Goal: Task Accomplishment & Management: Complete application form

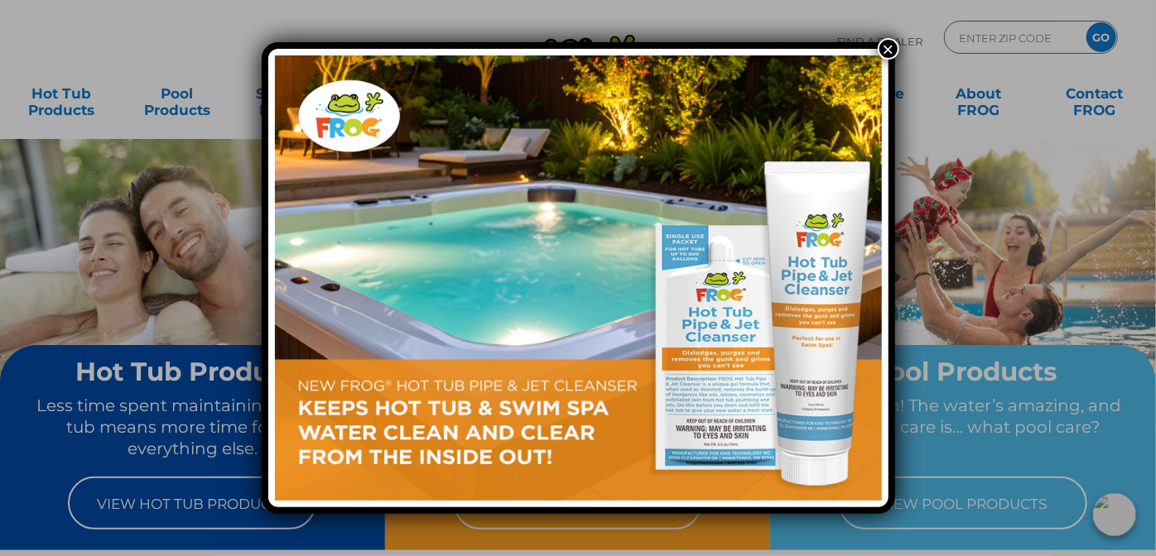
drag, startPoint x: 889, startPoint y: 50, endPoint x: 881, endPoint y: 55, distance: 9.0
click at [889, 49] on button "×" at bounding box center [889, 49] width 22 height 22
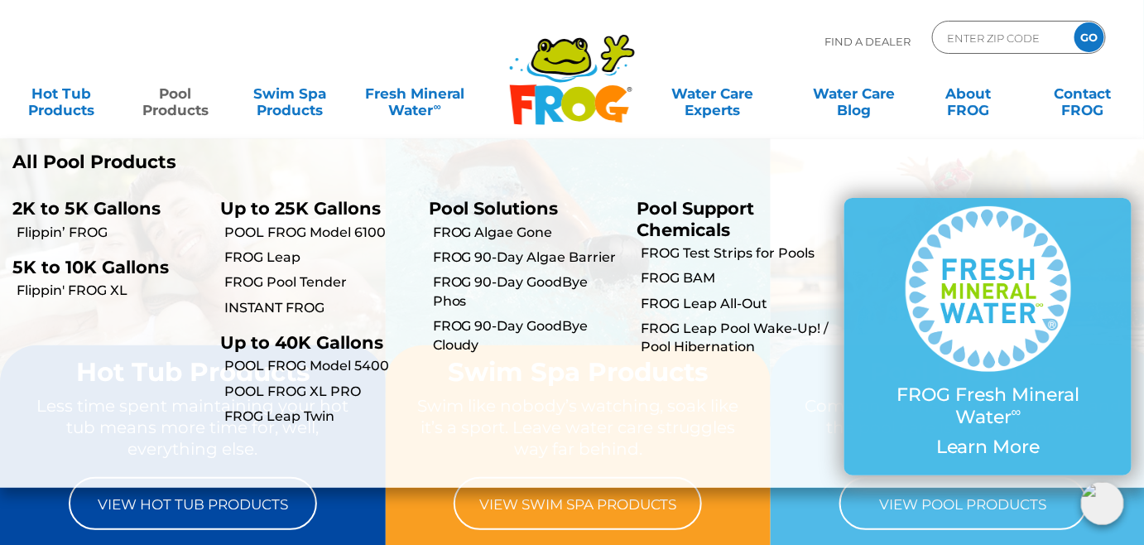
click at [170, 110] on link "Pool Products" at bounding box center [175, 93] width 89 height 33
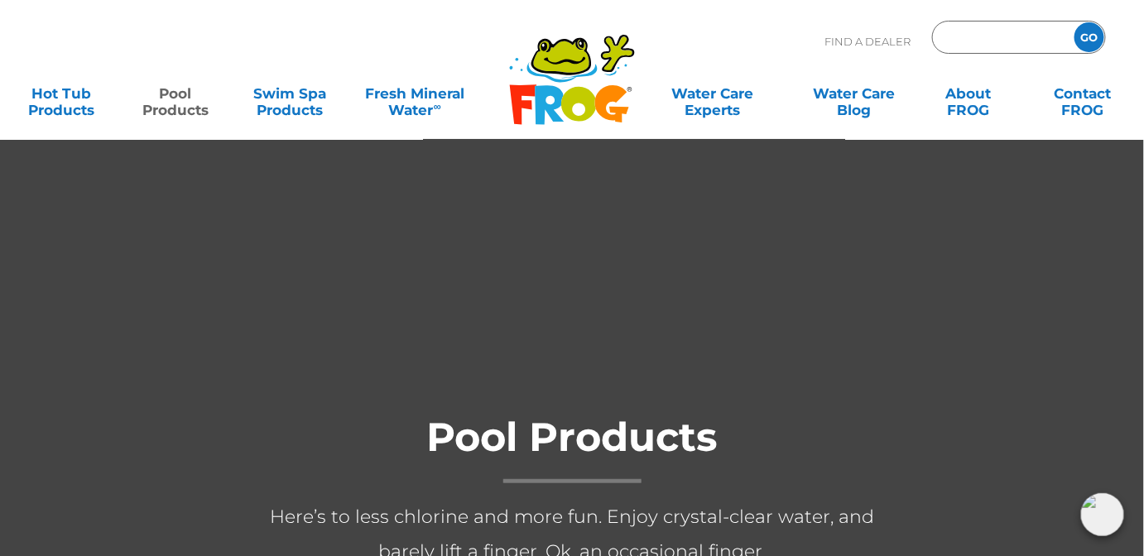
click at [976, 35] on input "Zip Code Form" at bounding box center [1002, 38] width 112 height 24
type input "n"
type input "ENTER ZIP CODE"
click at [755, 40] on div "Find A Dealer ENTER ZIP CODE GO" at bounding box center [572, 49] width 1111 height 56
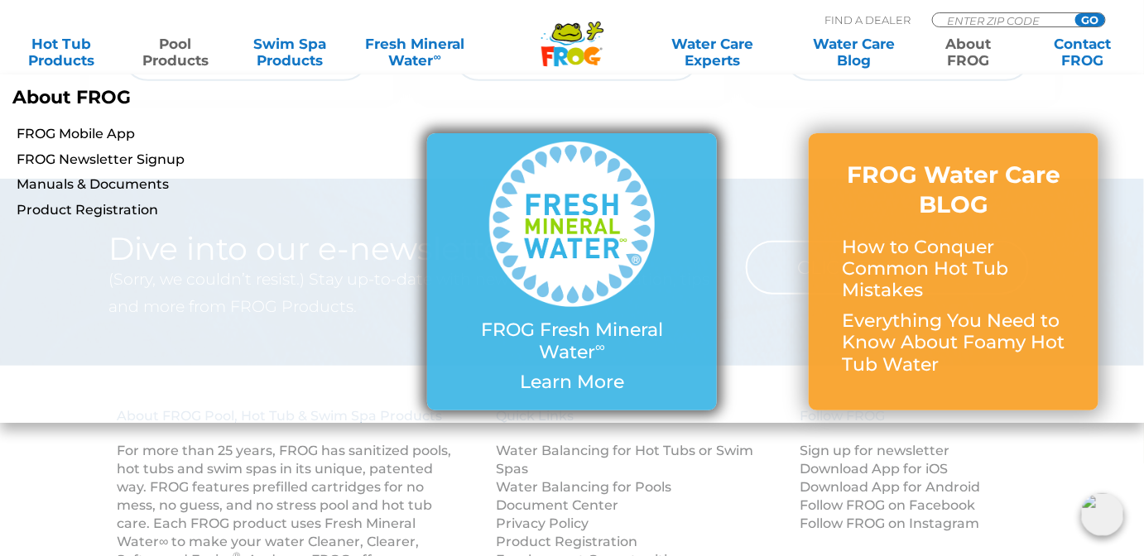
scroll to position [6528, 0]
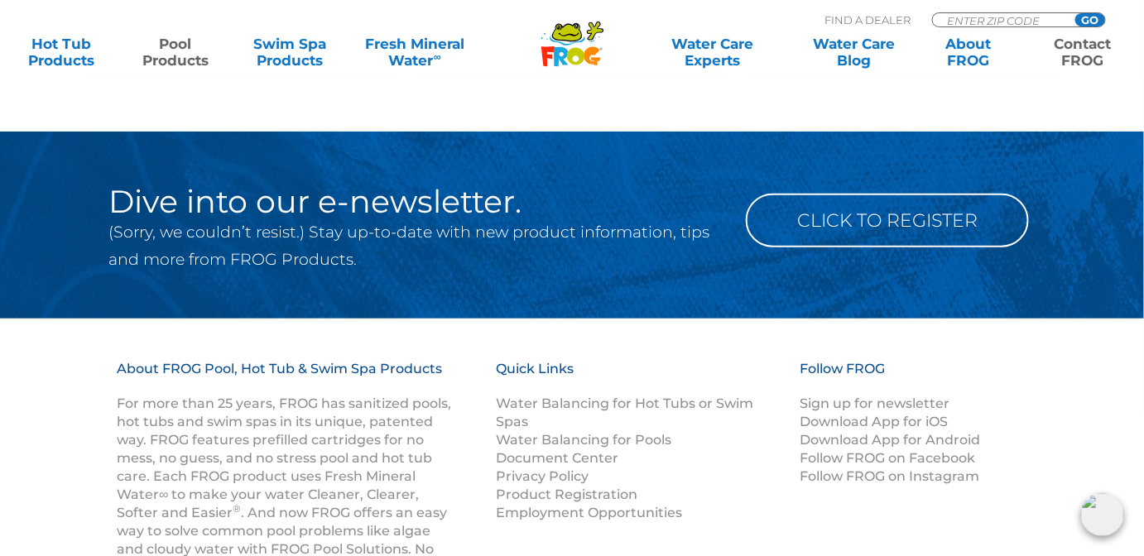
click at [1088, 52] on link "Contact FROG" at bounding box center [1083, 52] width 89 height 33
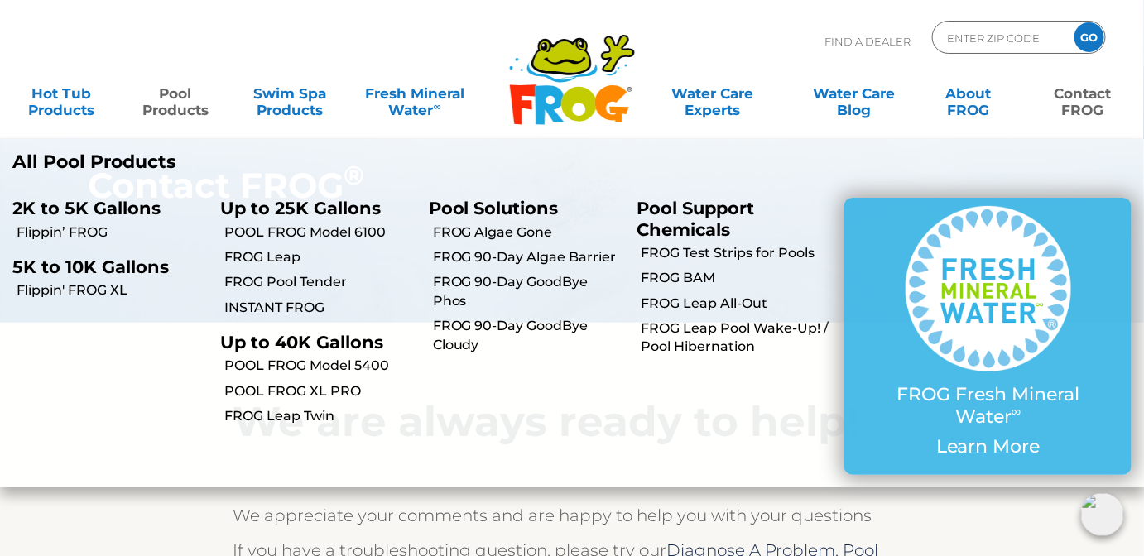
click at [176, 104] on link "Pool Products" at bounding box center [175, 93] width 89 height 33
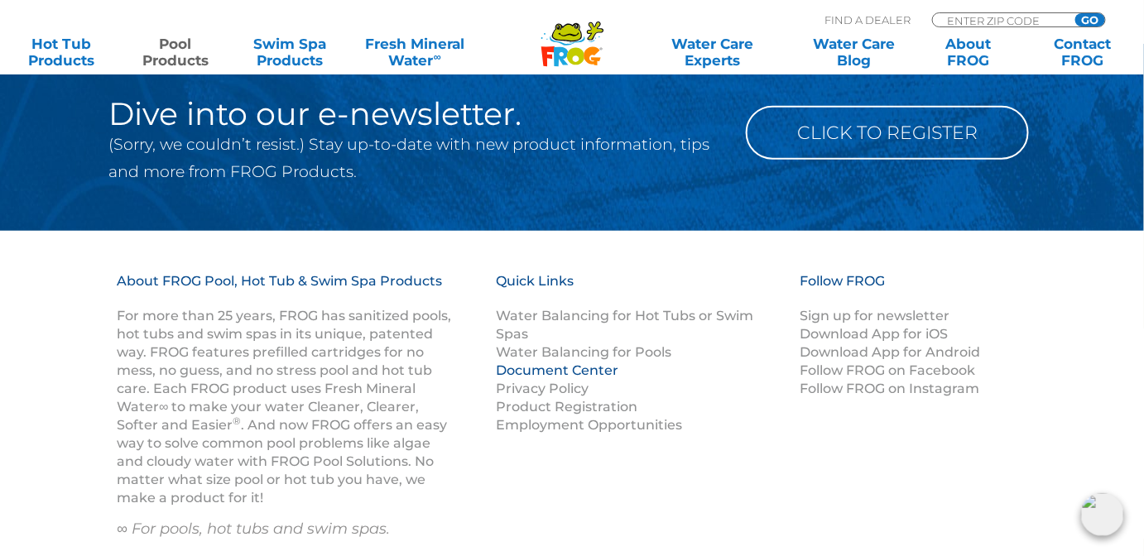
scroll to position [6625, 0]
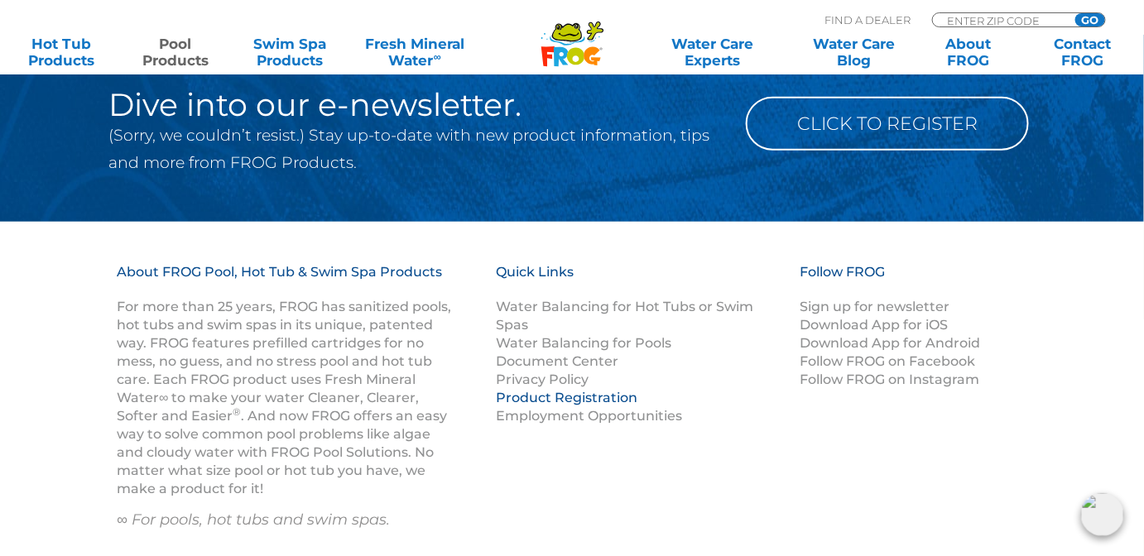
click at [570, 402] on link "Product Registration" at bounding box center [567, 398] width 142 height 16
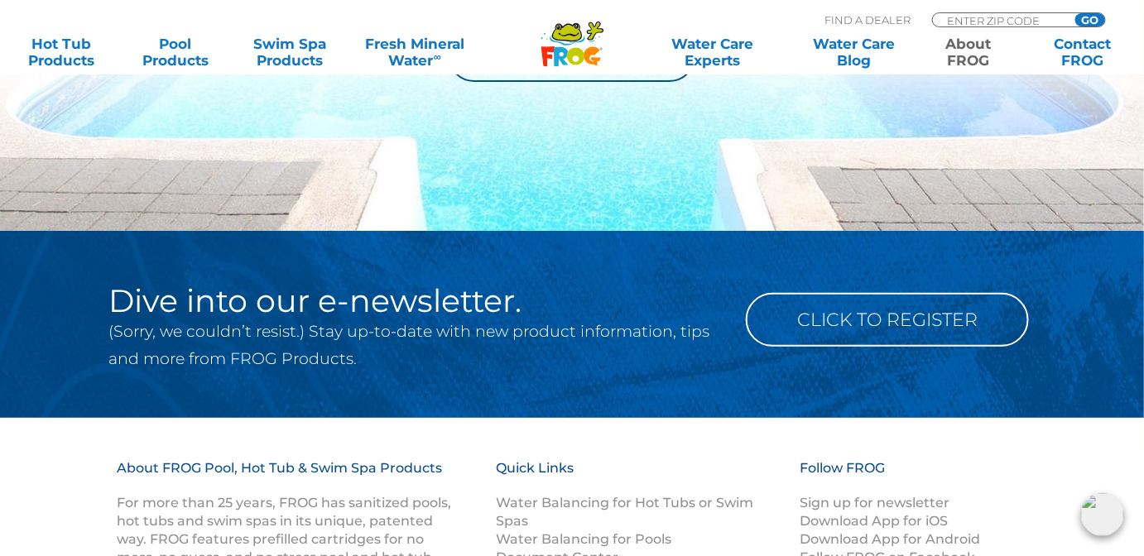
scroll to position [4155, 0]
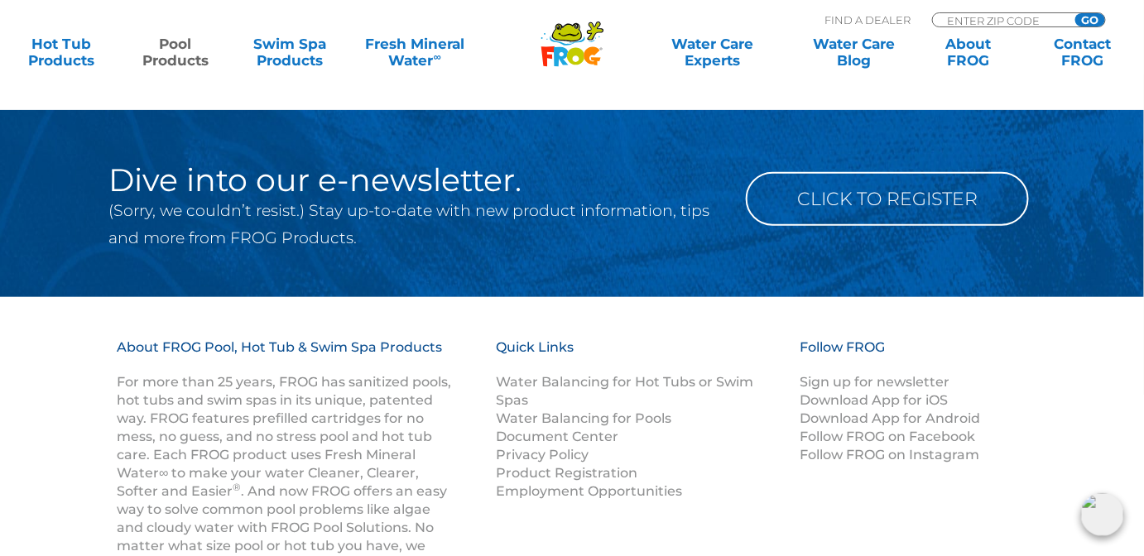
scroll to position [6625, 0]
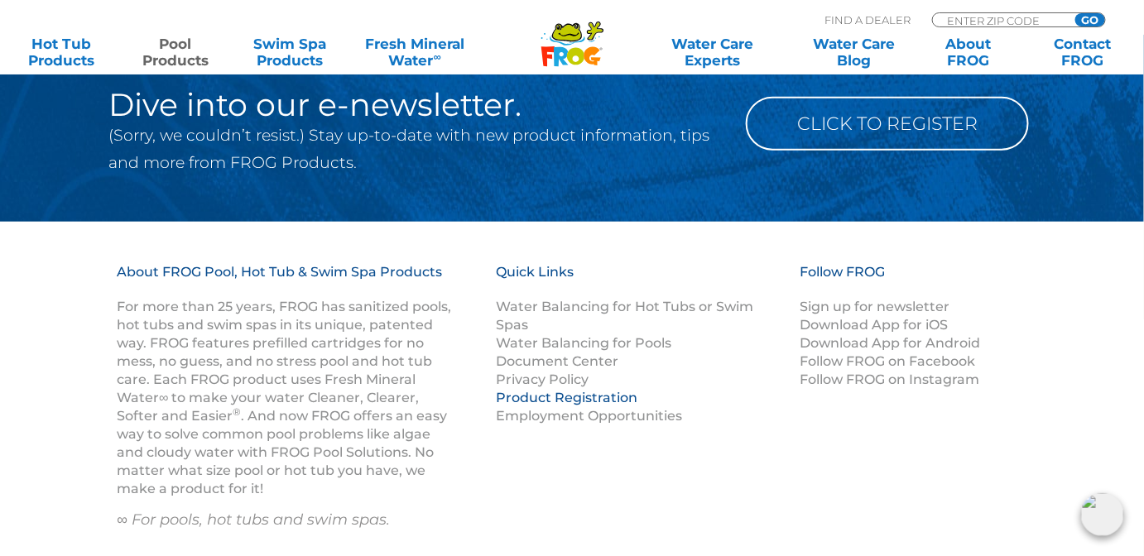
click at [552, 397] on link "Product Registration" at bounding box center [567, 398] width 142 height 16
